Goal: Task Accomplishment & Management: Manage account settings

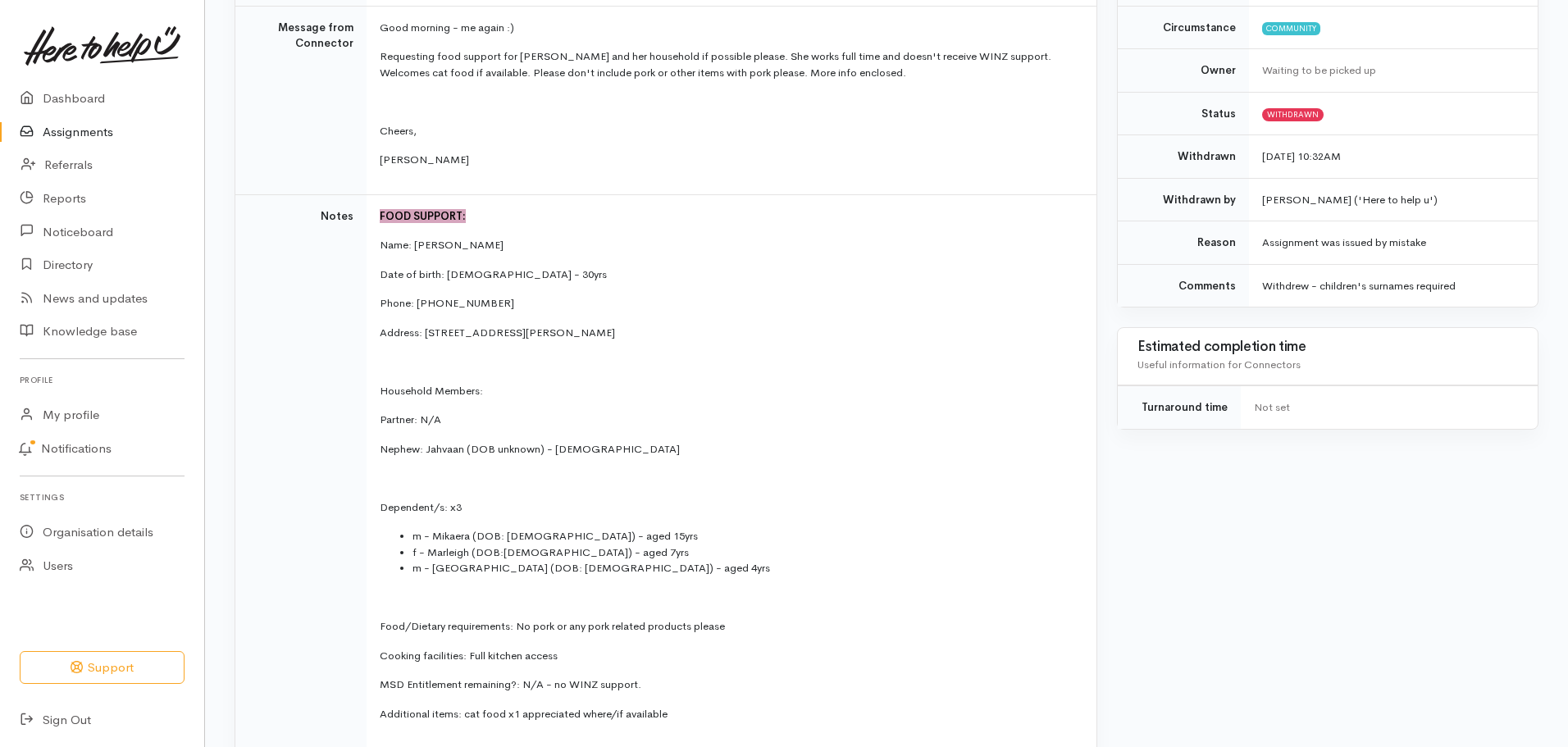
scroll to position [459, 0]
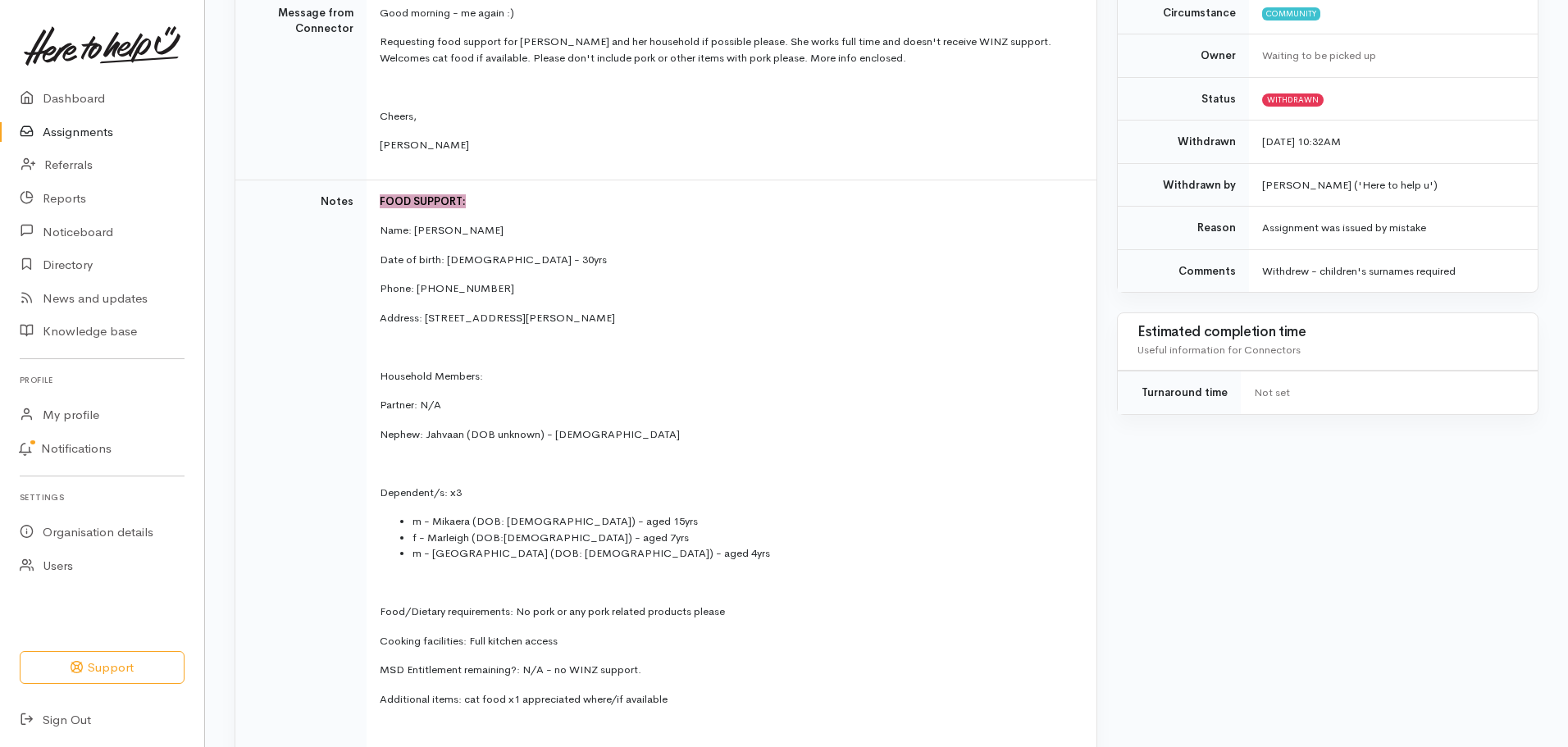
click at [93, 131] on link "Assignments" at bounding box center [102, 132] width 204 height 33
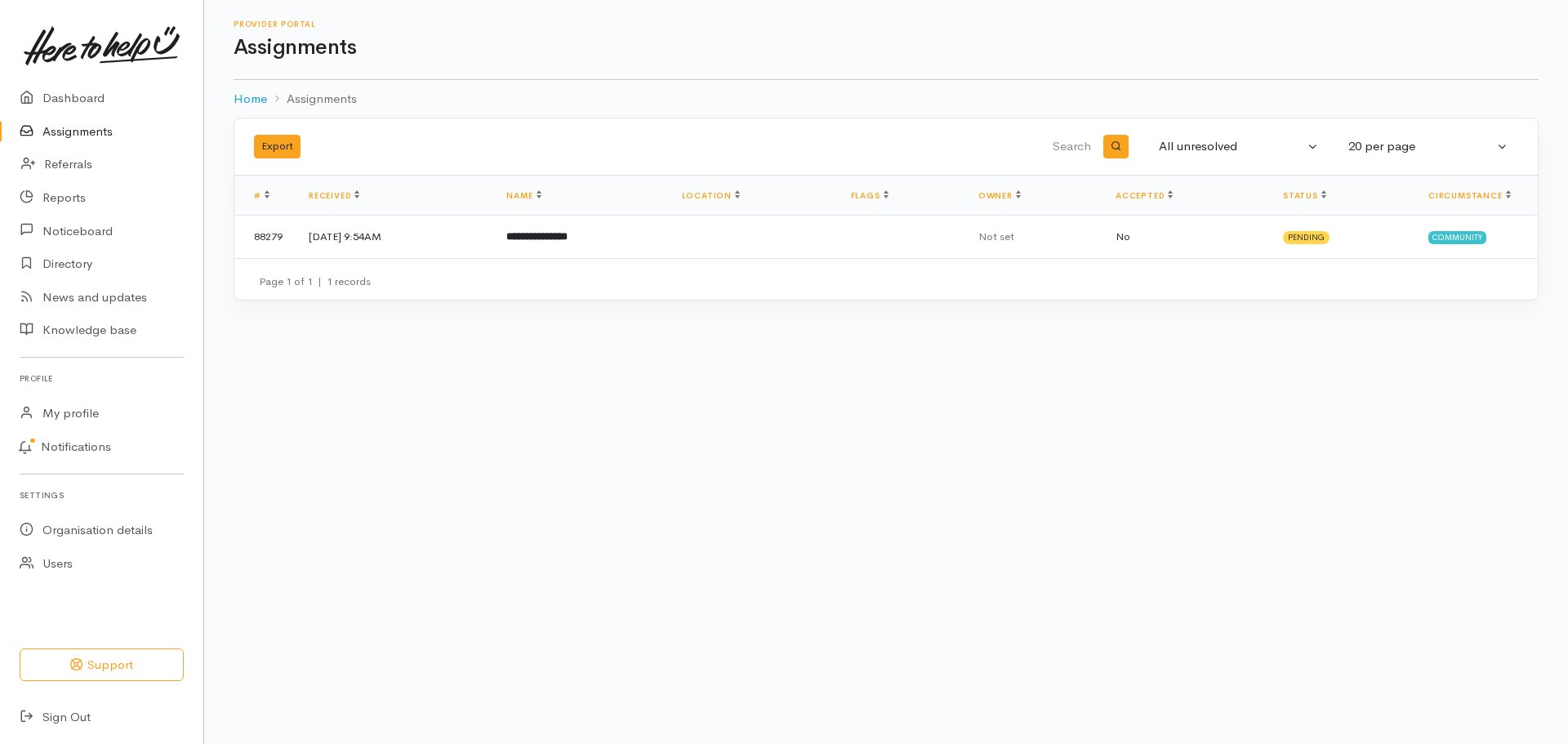
click at [696, 312] on div "Export All unresolved Pending Accepted Completed Declined All All unresolved 10…" at bounding box center [886, 218] width 1364 height 202
click at [669, 246] on td "**********" at bounding box center [580, 236] width 175 height 42
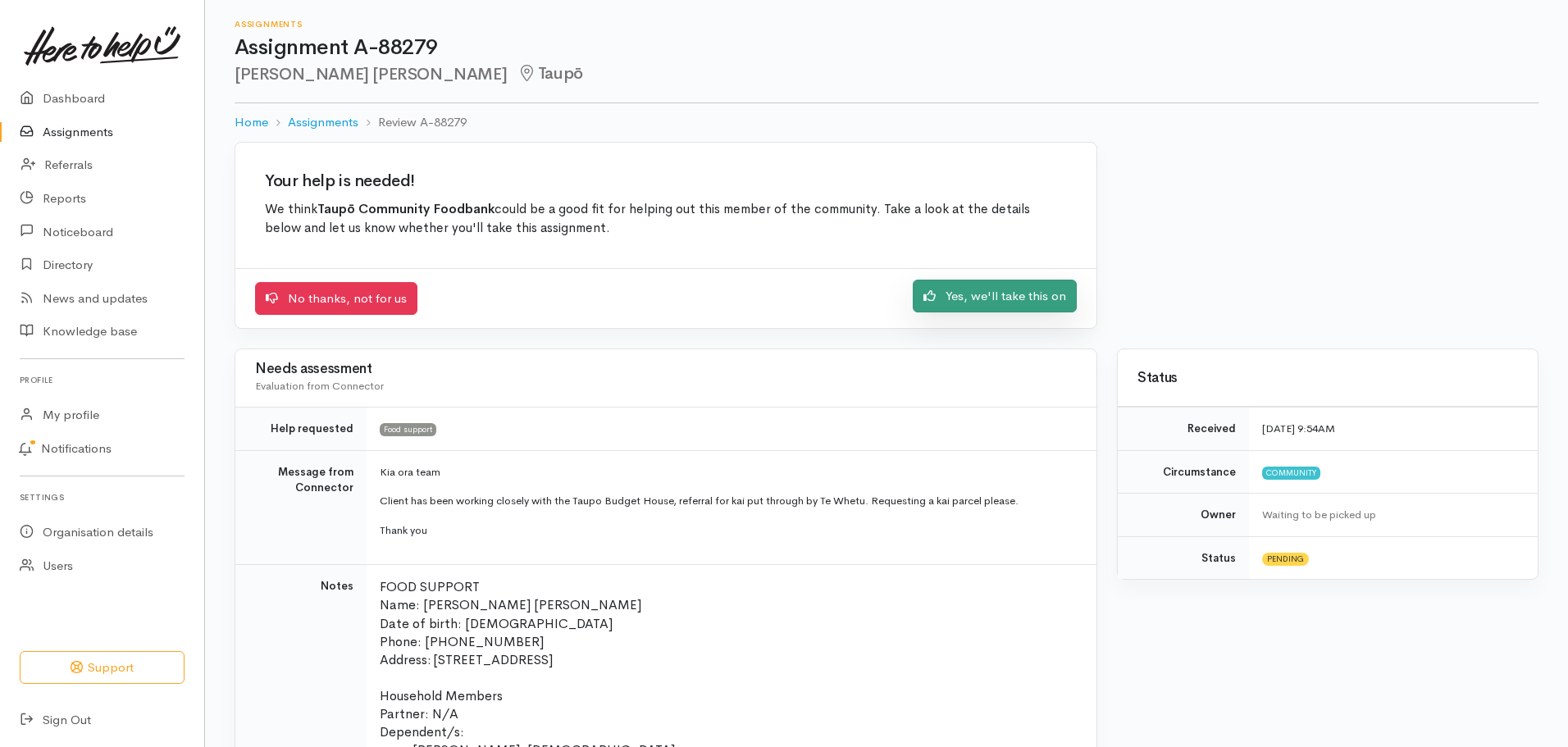
click at [962, 293] on link "Yes, we'll take this on" at bounding box center [995, 296] width 164 height 33
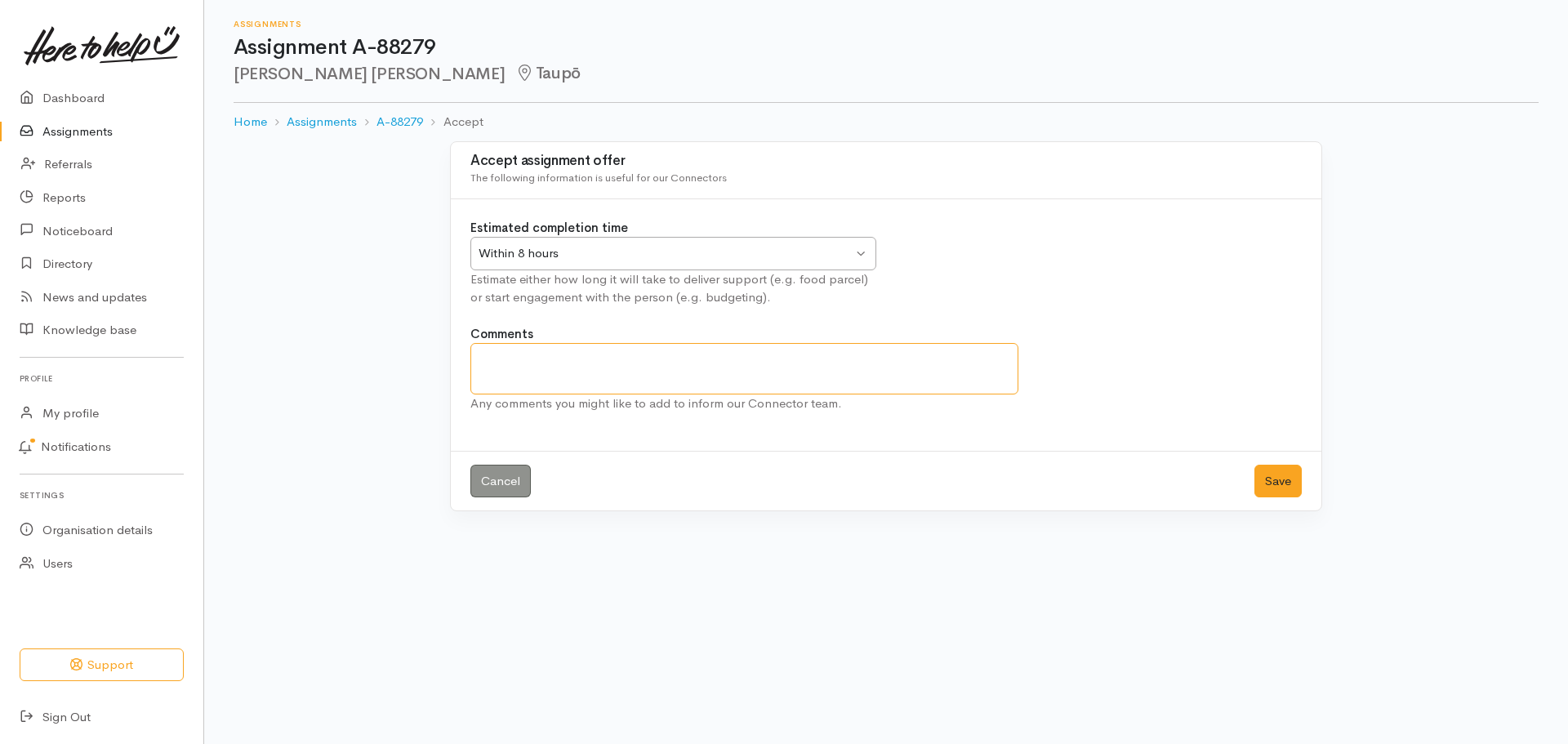
click at [568, 375] on textarea "Comments" at bounding box center [745, 369] width 548 height 52
type textarea "Delivered to TBAS"
click at [1281, 476] on button "Save" at bounding box center [1278, 481] width 47 height 33
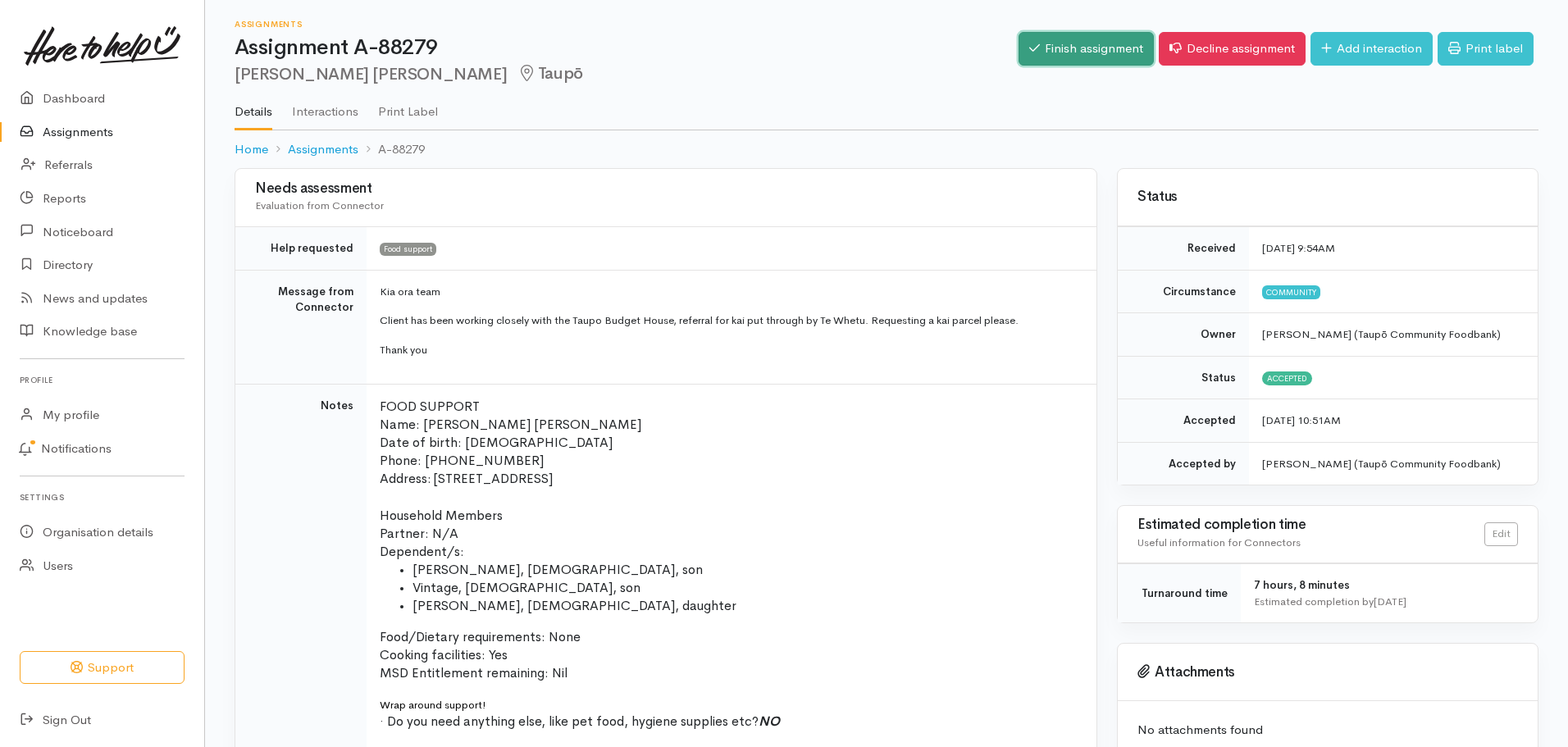
click at [1082, 47] on link "Finish assignment" at bounding box center [1086, 49] width 136 height 33
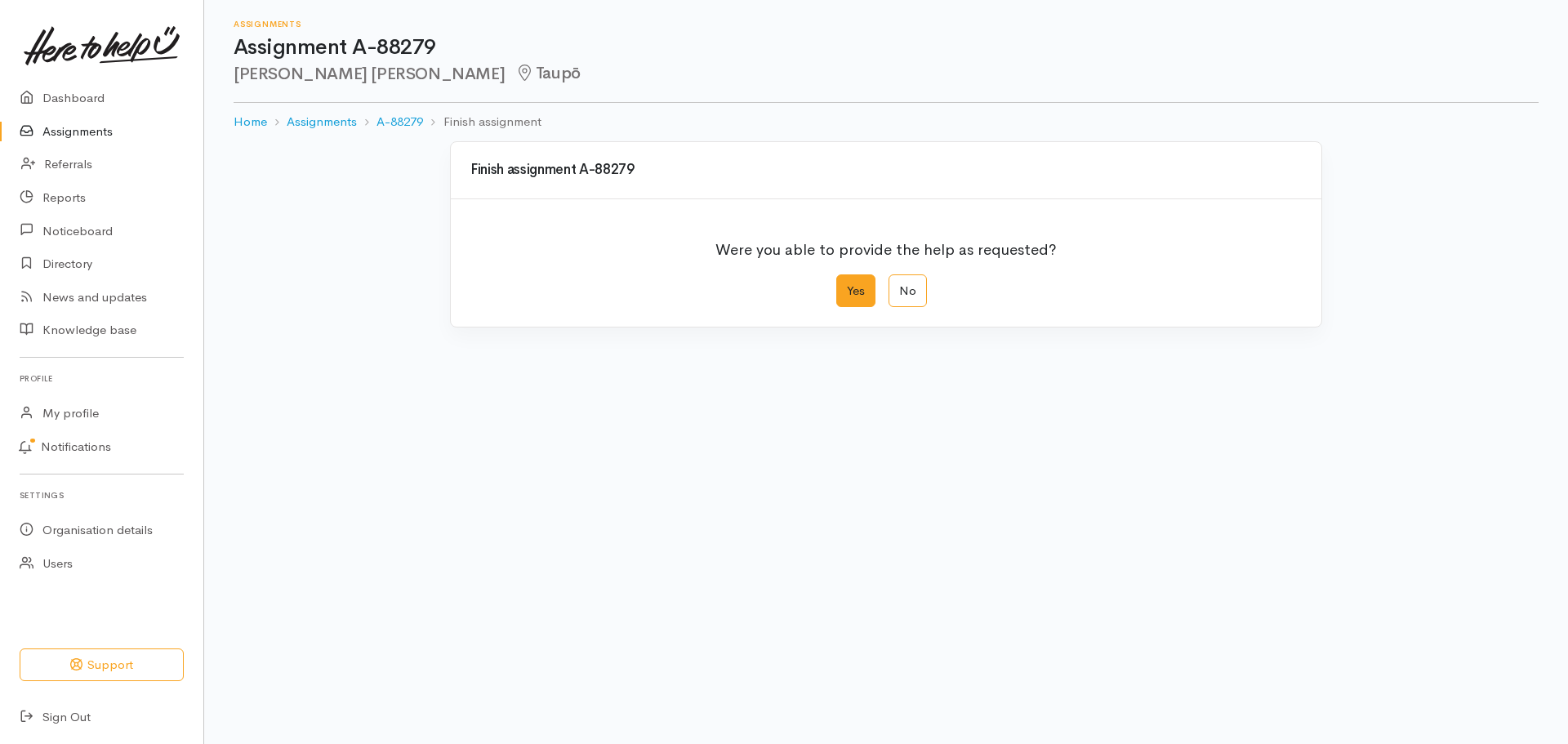
click at [861, 293] on label "Yes" at bounding box center [856, 291] width 39 height 33
click at [847, 286] on input "Yes" at bounding box center [842, 280] width 11 height 11
radio input "true"
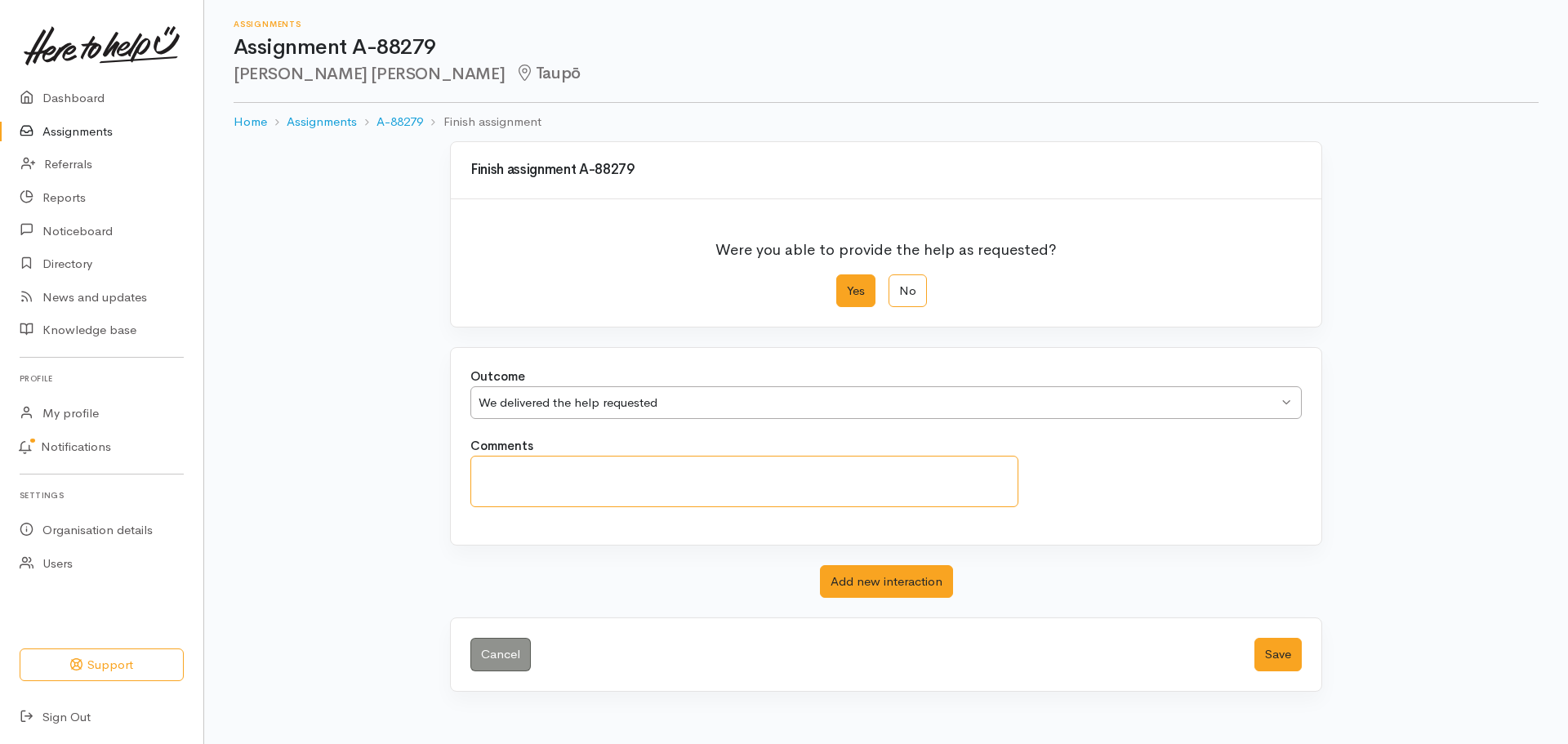
click at [567, 471] on textarea "Comments" at bounding box center [745, 482] width 548 height 52
type textarea "Delivered to tbas"
click at [1282, 659] on button "Save" at bounding box center [1278, 654] width 47 height 33
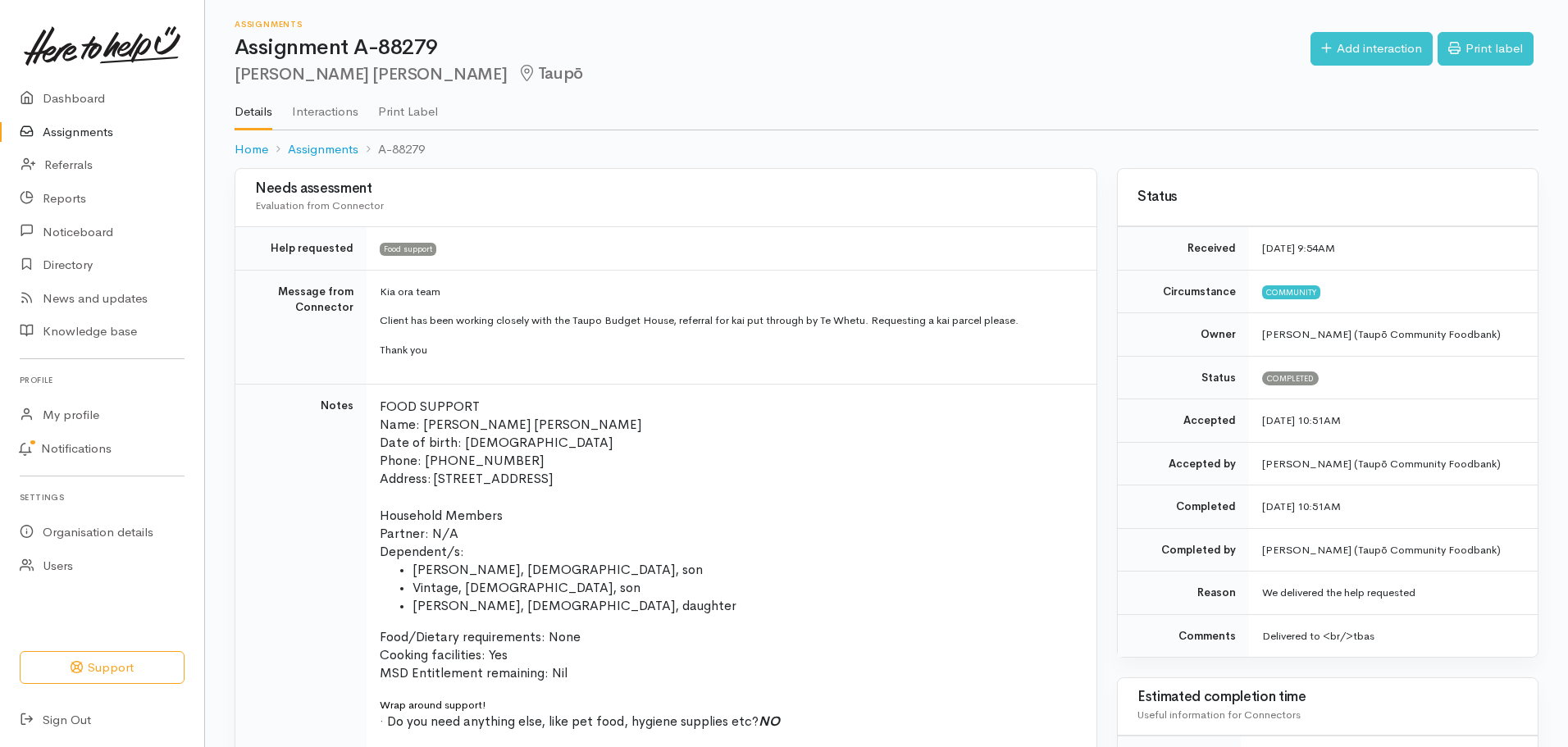
click at [53, 133] on link "Assignments" at bounding box center [102, 132] width 204 height 33
